Goal: Information Seeking & Learning: Stay updated

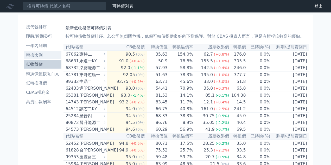
click at [42, 57] on li "轉換比例" at bounding box center [43, 55] width 38 height 6
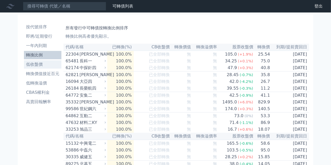
click at [43, 64] on li "低收盤價" at bounding box center [43, 64] width 38 height 6
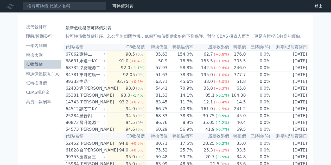
click at [45, 63] on li "低收盤價" at bounding box center [43, 64] width 38 height 6
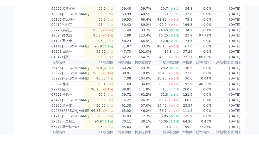
scroll to position [156, 0]
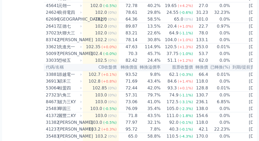
scroll to position [879, 0]
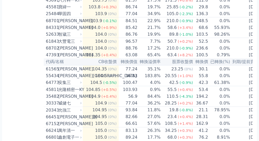
scroll to position [1061, 0]
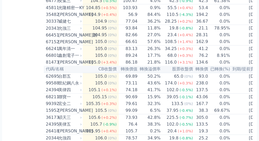
scroll to position [1140, 0]
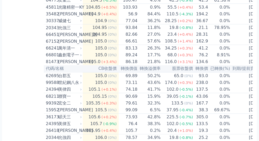
drag, startPoint x: 31, startPoint y: 108, endPoint x: 36, endPoint y: 105, distance: 5.1
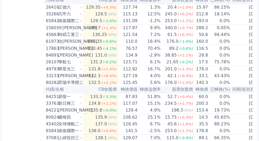
scroll to position [2103, 0]
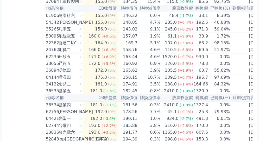
scroll to position [2364, 0]
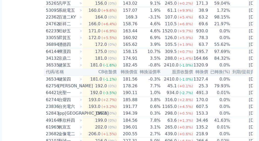
scroll to position [2390, 0]
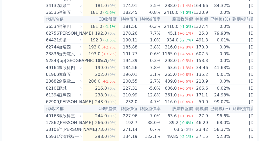
scroll to position [2442, 0]
